Goal: Information Seeking & Learning: Learn about a topic

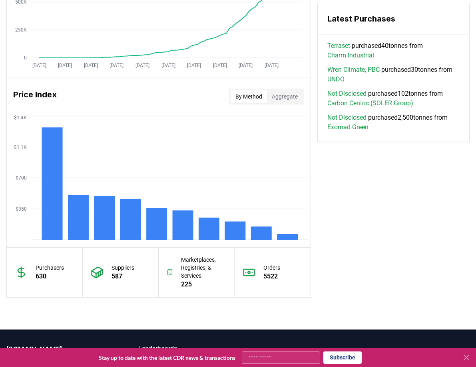
scroll to position [627, 0]
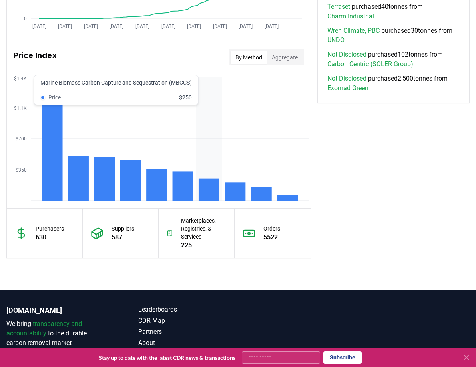
click at [201, 188] on rect at bounding box center [208, 190] width 21 height 22
click at [187, 187] on rect at bounding box center [182, 186] width 21 height 30
click at [184, 186] on rect at bounding box center [182, 186] width 21 height 30
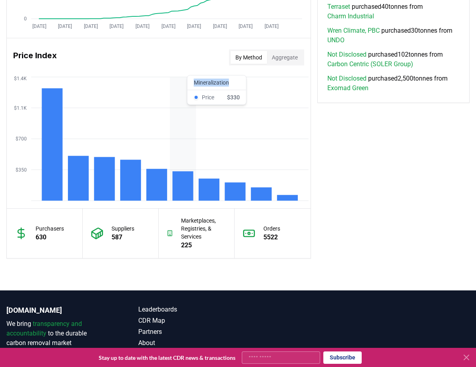
click at [184, 186] on rect at bounding box center [182, 186] width 21 height 30
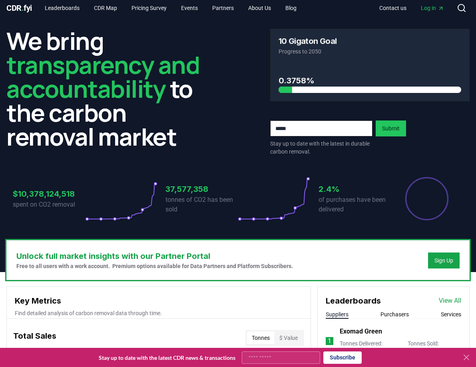
scroll to position [0, 0]
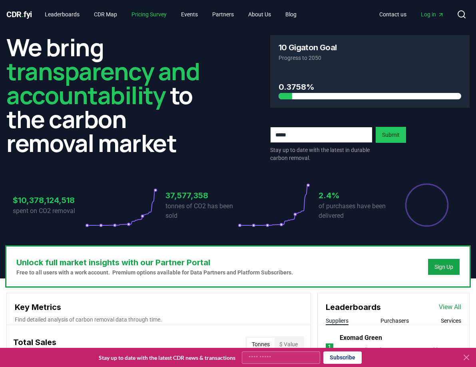
click at [150, 15] on link "Pricing Survey" at bounding box center [149, 14] width 48 height 14
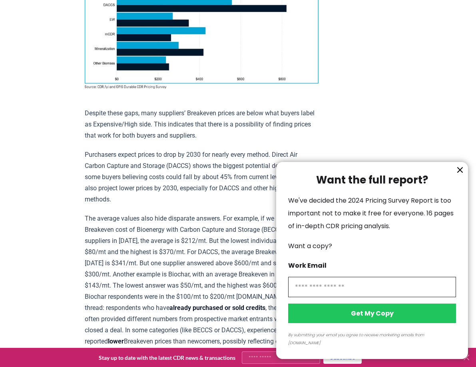
scroll to position [599, 0]
